Goal: Communication & Community: Answer question/provide support

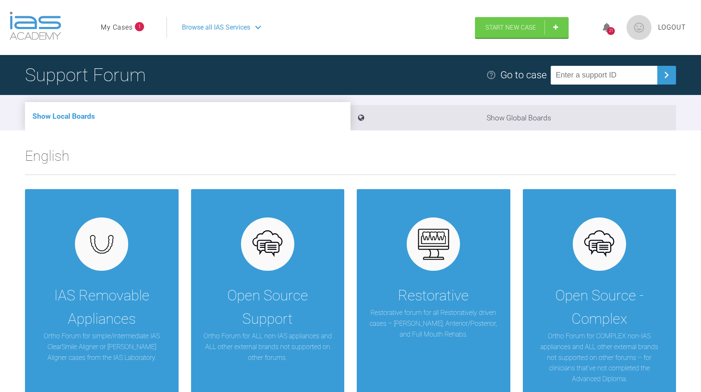
click at [694, 299] on div "English IAS Removable Appliances Ortho Forum for simple/intermediate IAS ClearS…" at bounding box center [350, 271] width 701 height 252
click at [608, 26] on icon at bounding box center [607, 28] width 8 height 10
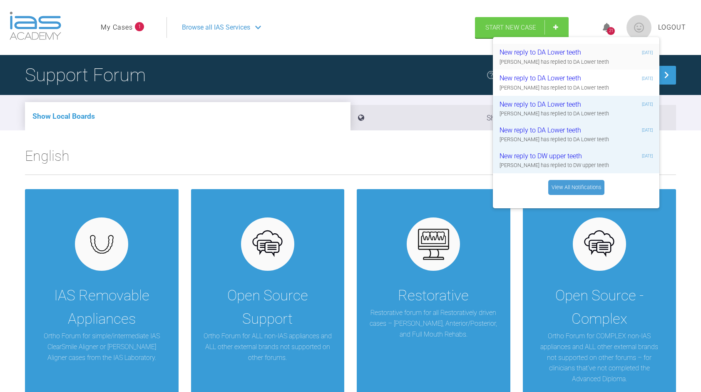
click at [571, 57] on div "New reply to DA Lower teeth" at bounding box center [550, 52] width 100 height 11
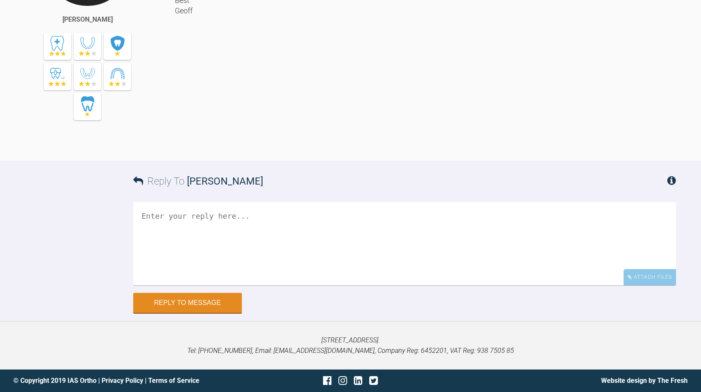
scroll to position [2841, 0]
click at [202, 285] on textarea at bounding box center [404, 243] width 543 height 83
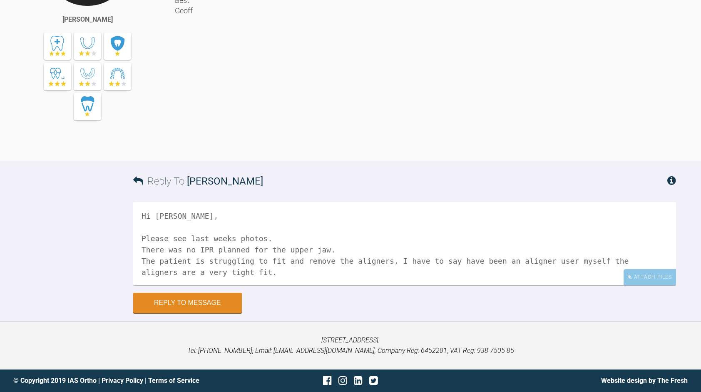
scroll to position [2862, 0]
type textarea "Hi [PERSON_NAME], Please see last weeks photos. There was no IPR planned for th…"
click at [639, 275] on div "Attach Files" at bounding box center [650, 277] width 52 height 16
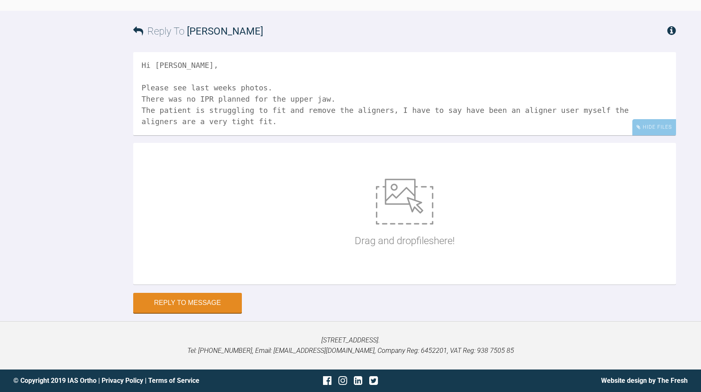
click at [412, 225] on img at bounding box center [404, 202] width 57 height 46
type input "C:\fakepath\DSCN3739.JPG"
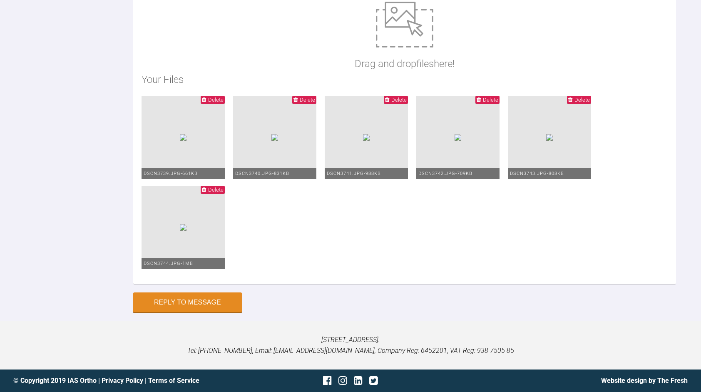
scroll to position [2987, 0]
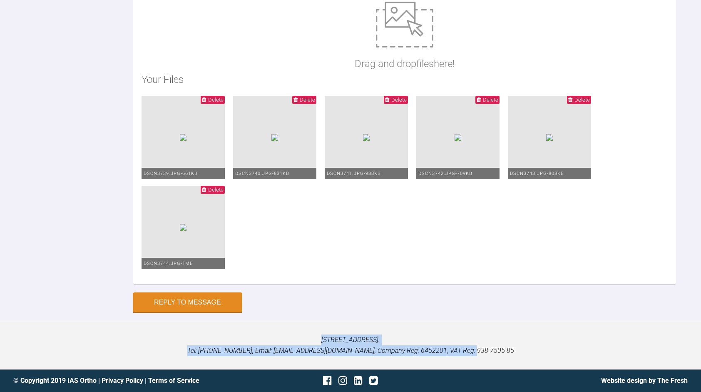
drag, startPoint x: 699, startPoint y: 346, endPoint x: 701, endPoint y: 304, distance: 42.1
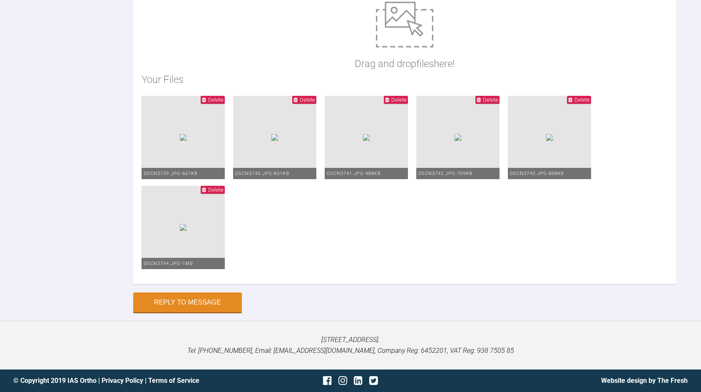
type textarea "Hi [PERSON_NAME], Please see last weeks photos. There was no IPR planned for th…"
click at [192, 302] on button "Reply to Message" at bounding box center [187, 303] width 109 height 20
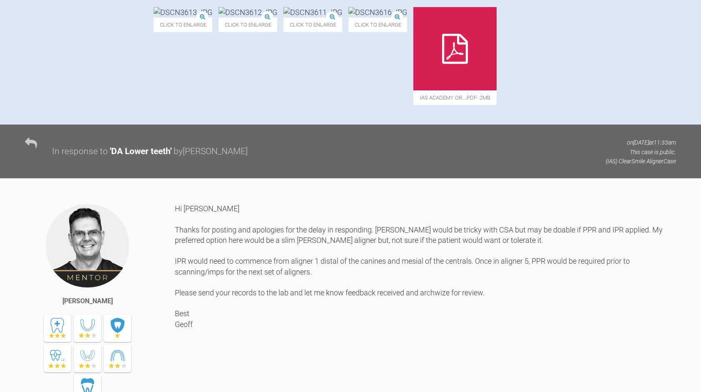
scroll to position [0, 0]
